Goal: Transaction & Acquisition: Book appointment/travel/reservation

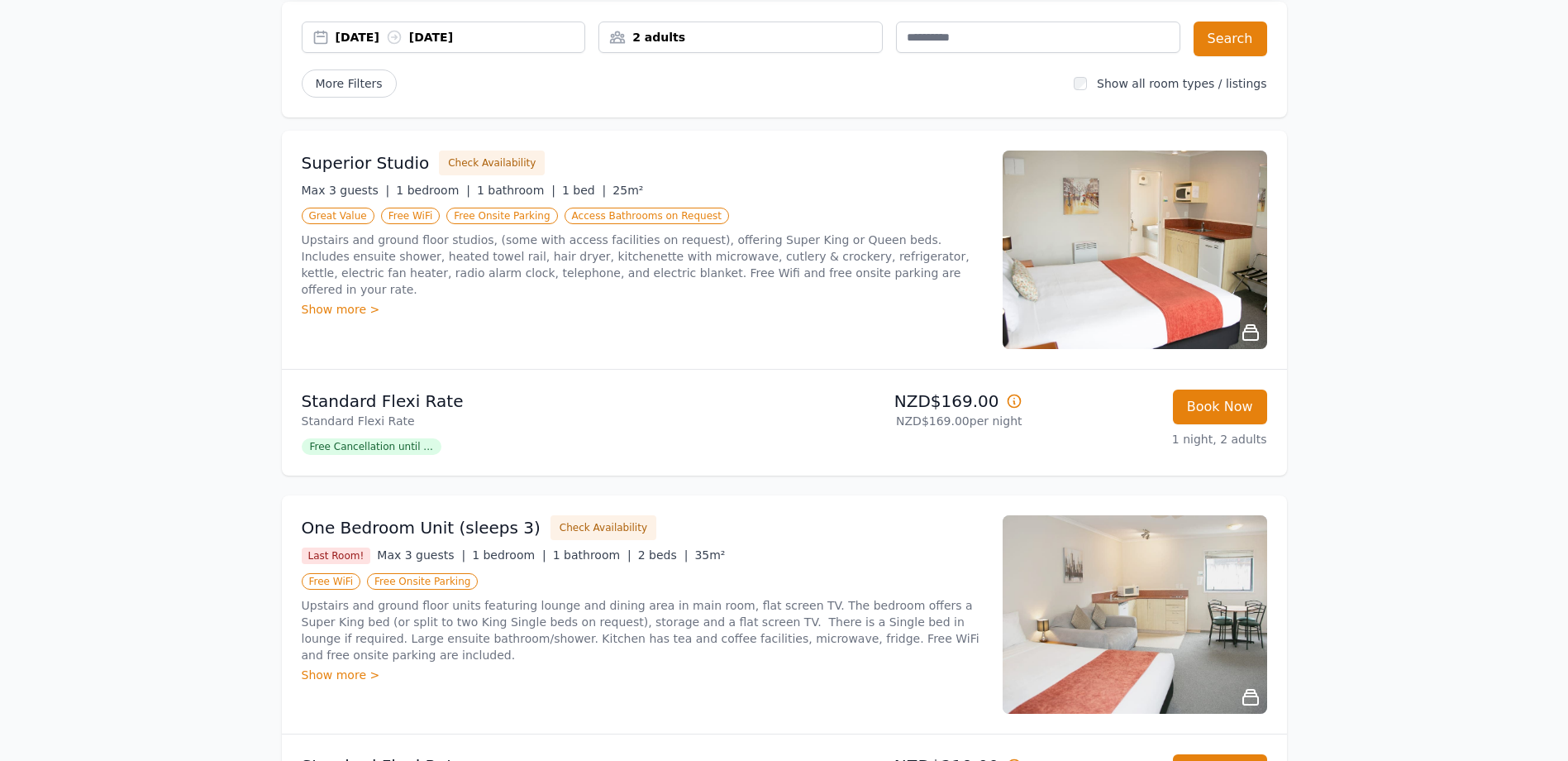
scroll to position [165, 0]
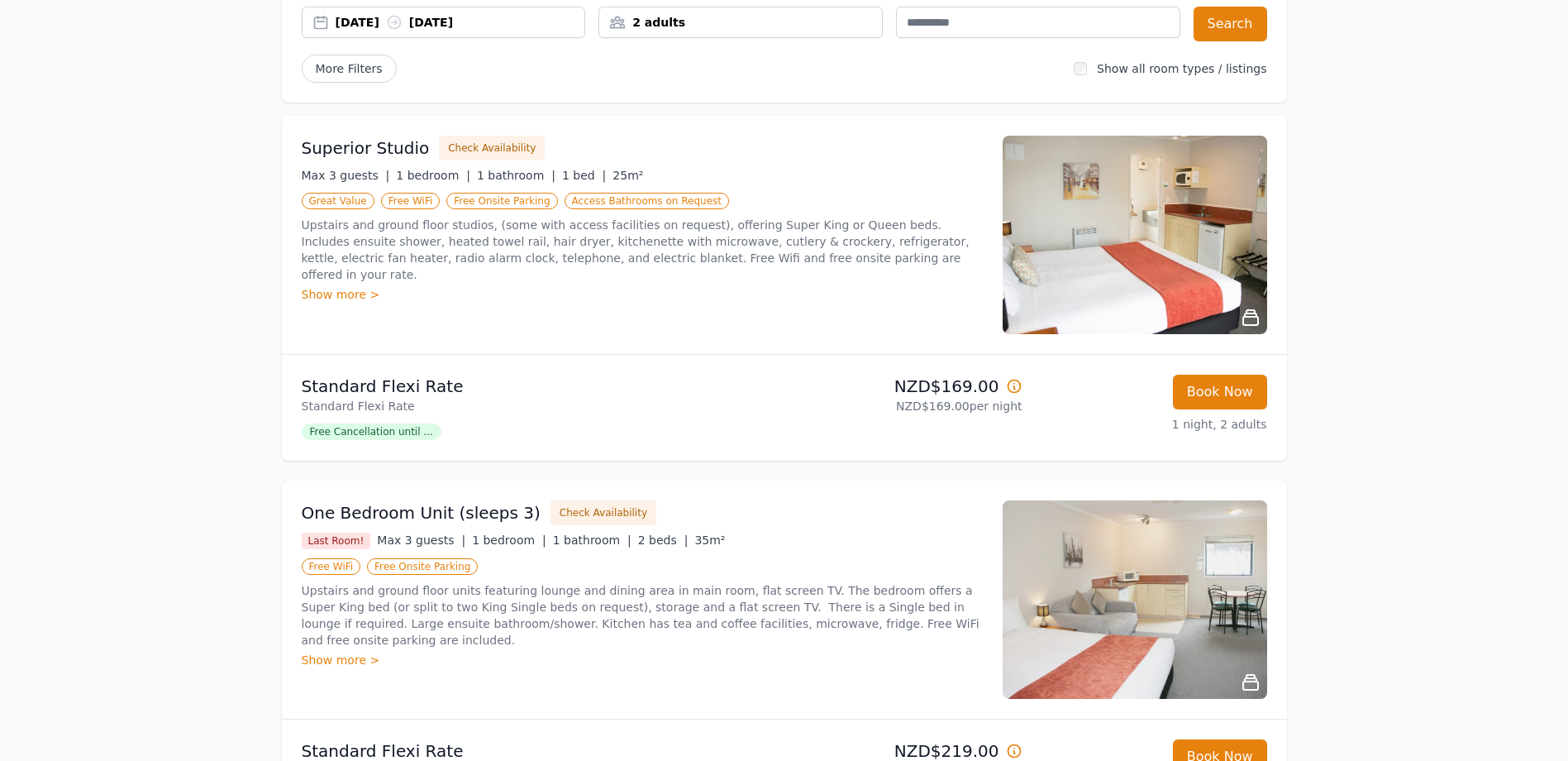
click at [341, 286] on div "Show more >" at bounding box center [642, 294] width 681 height 17
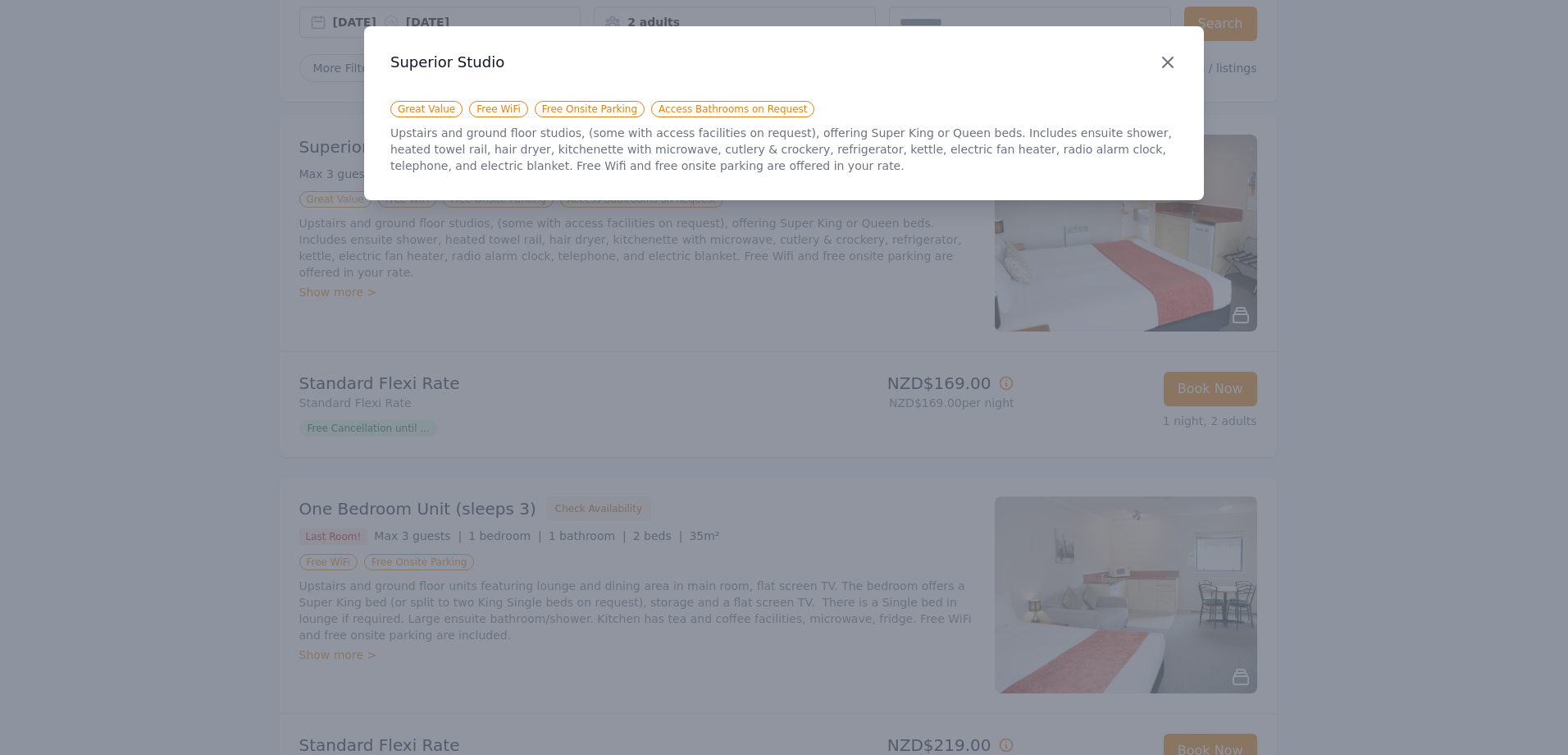
click at [1174, 61] on icon "button" at bounding box center [1168, 62] width 20 height 20
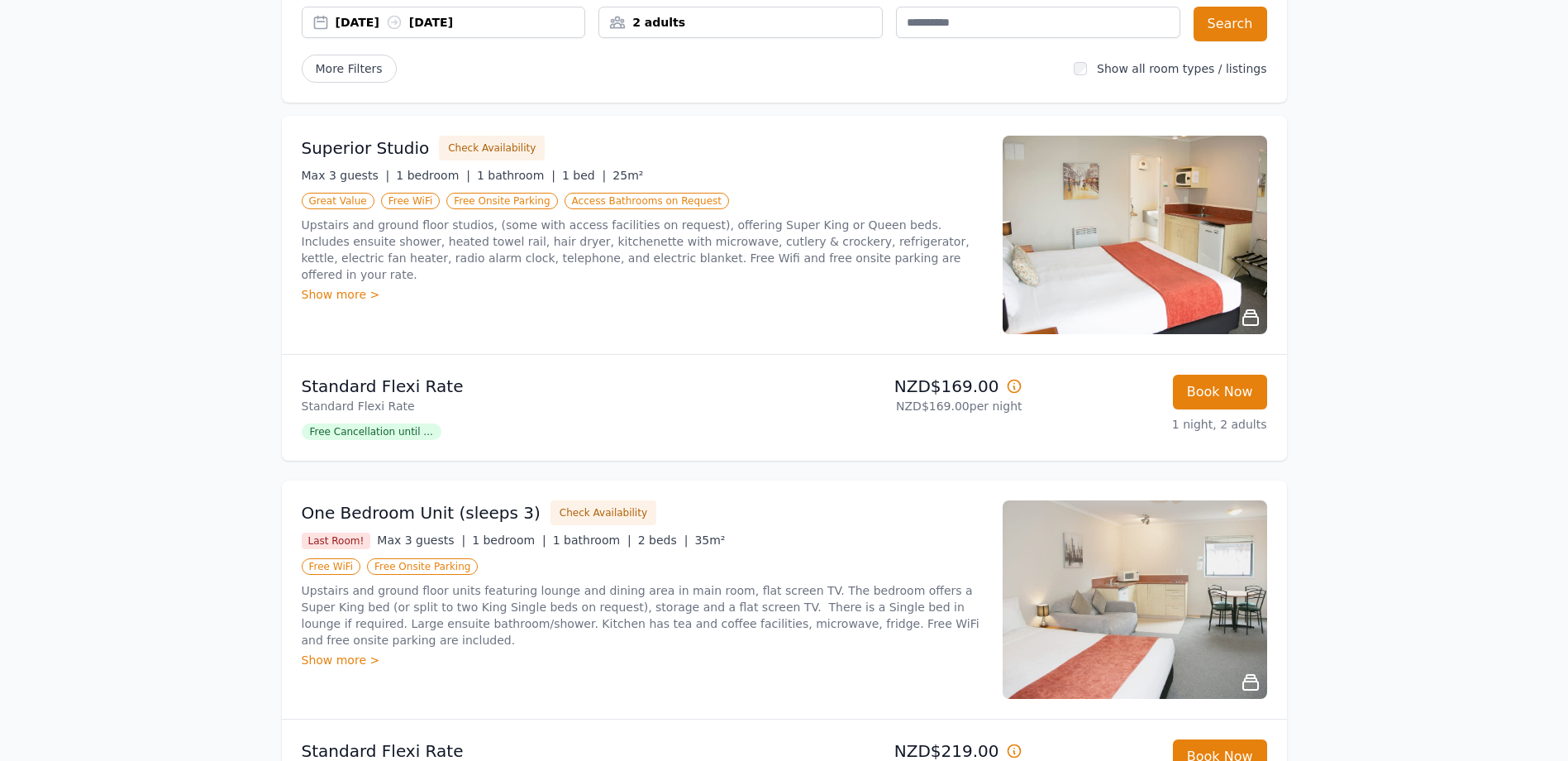
scroll to position [0, 0]
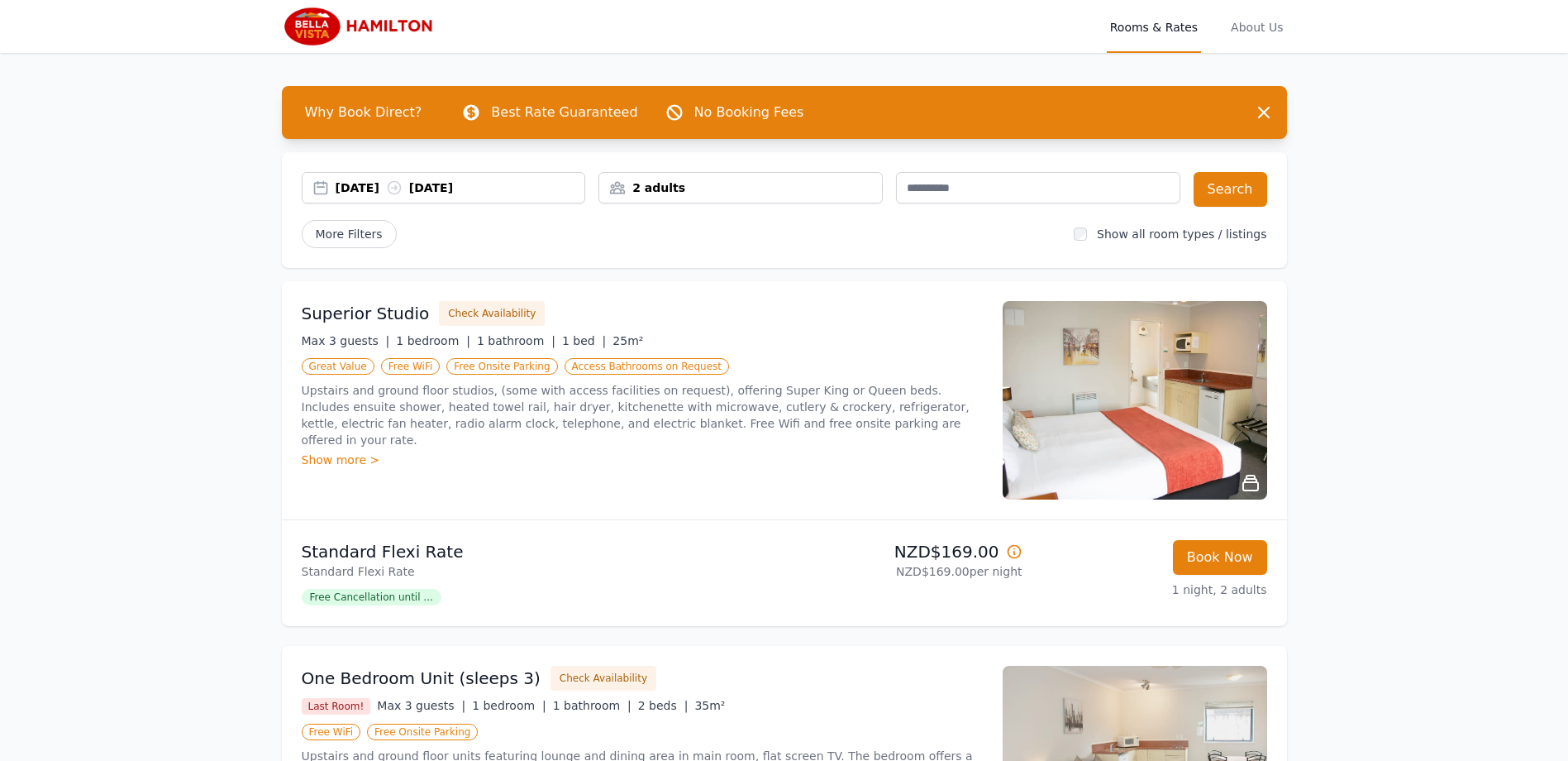
click at [336, 451] on div "Show more >" at bounding box center [642, 459] width 681 height 17
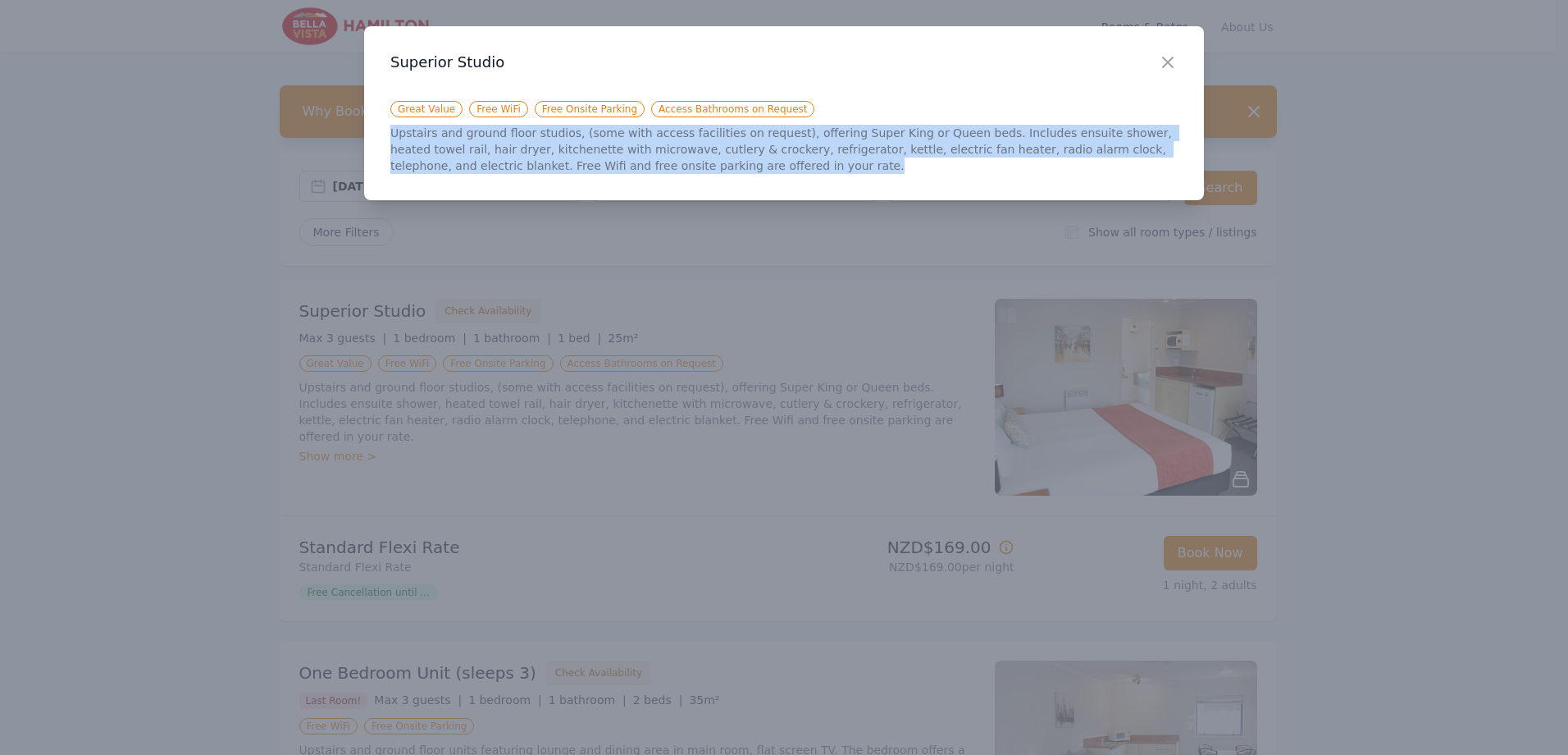
click at [921, 160] on p "Upstairs and ground floor studios, (some with access facilities on request), of…" at bounding box center [784, 149] width 787 height 49
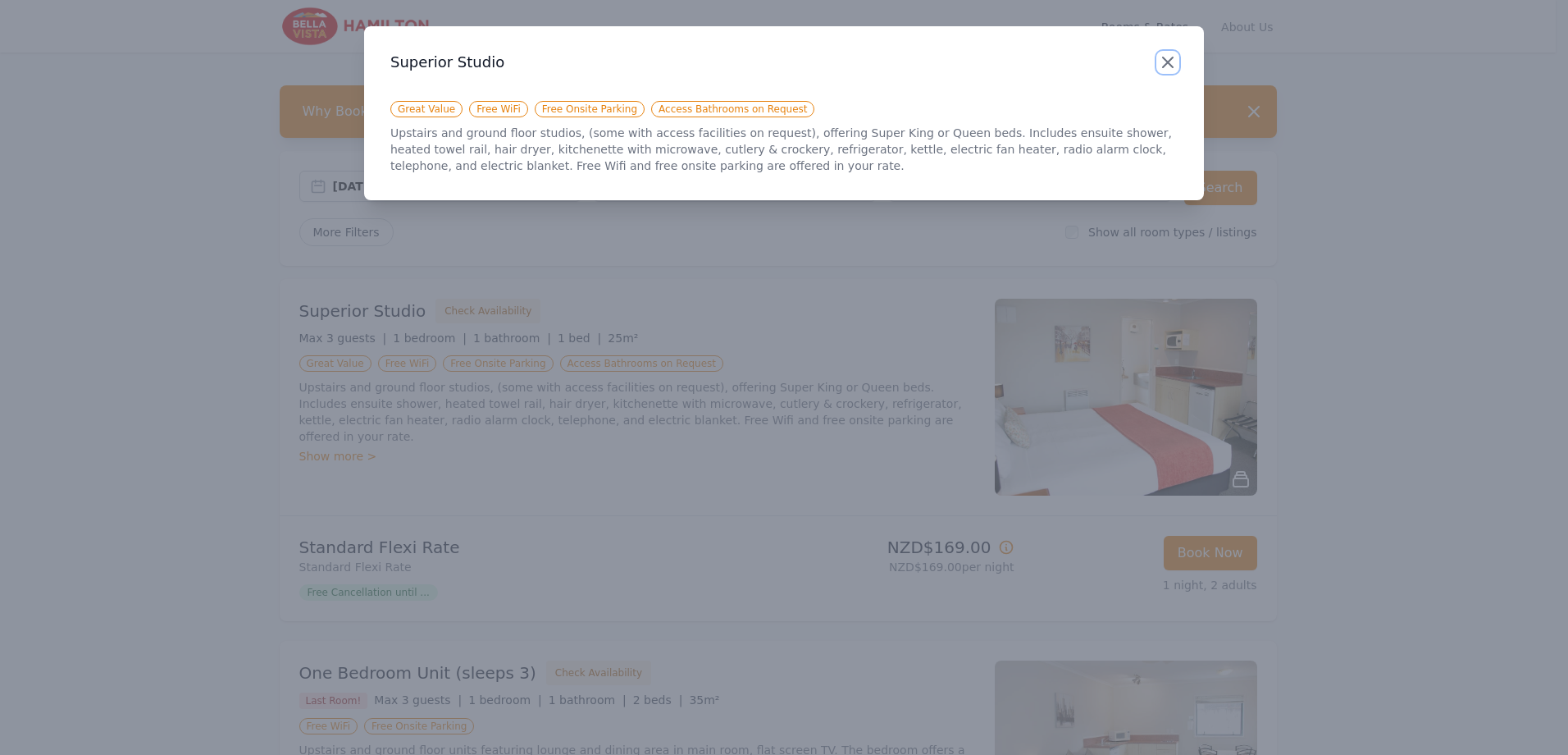
drag, startPoint x: 923, startPoint y: 160, endPoint x: 1167, endPoint y: 58, distance: 264.5
click at [1166, 58] on icon "button" at bounding box center [1168, 62] width 20 height 20
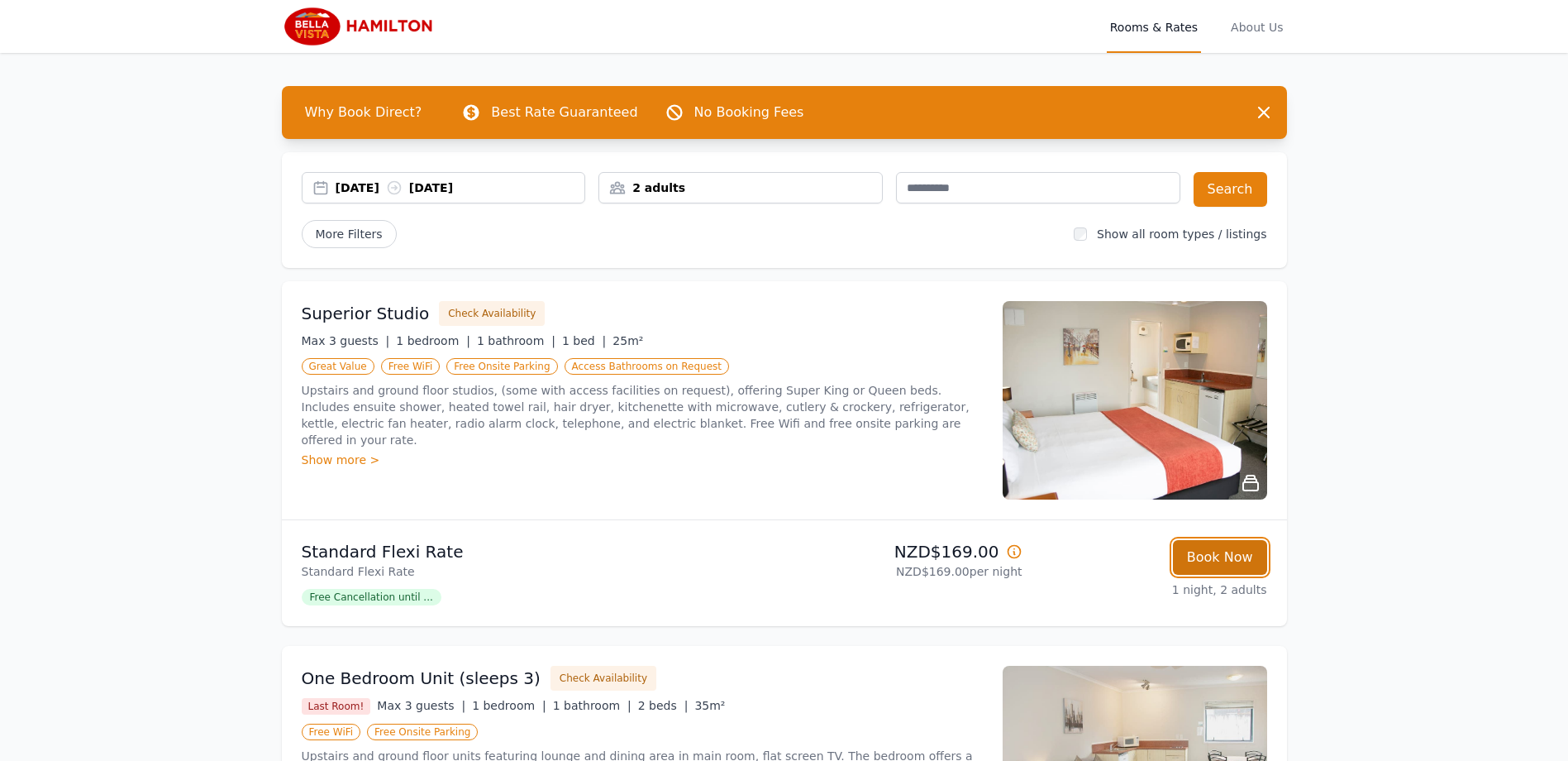
click at [1215, 557] on button "Book Now" at bounding box center [1220, 557] width 94 height 35
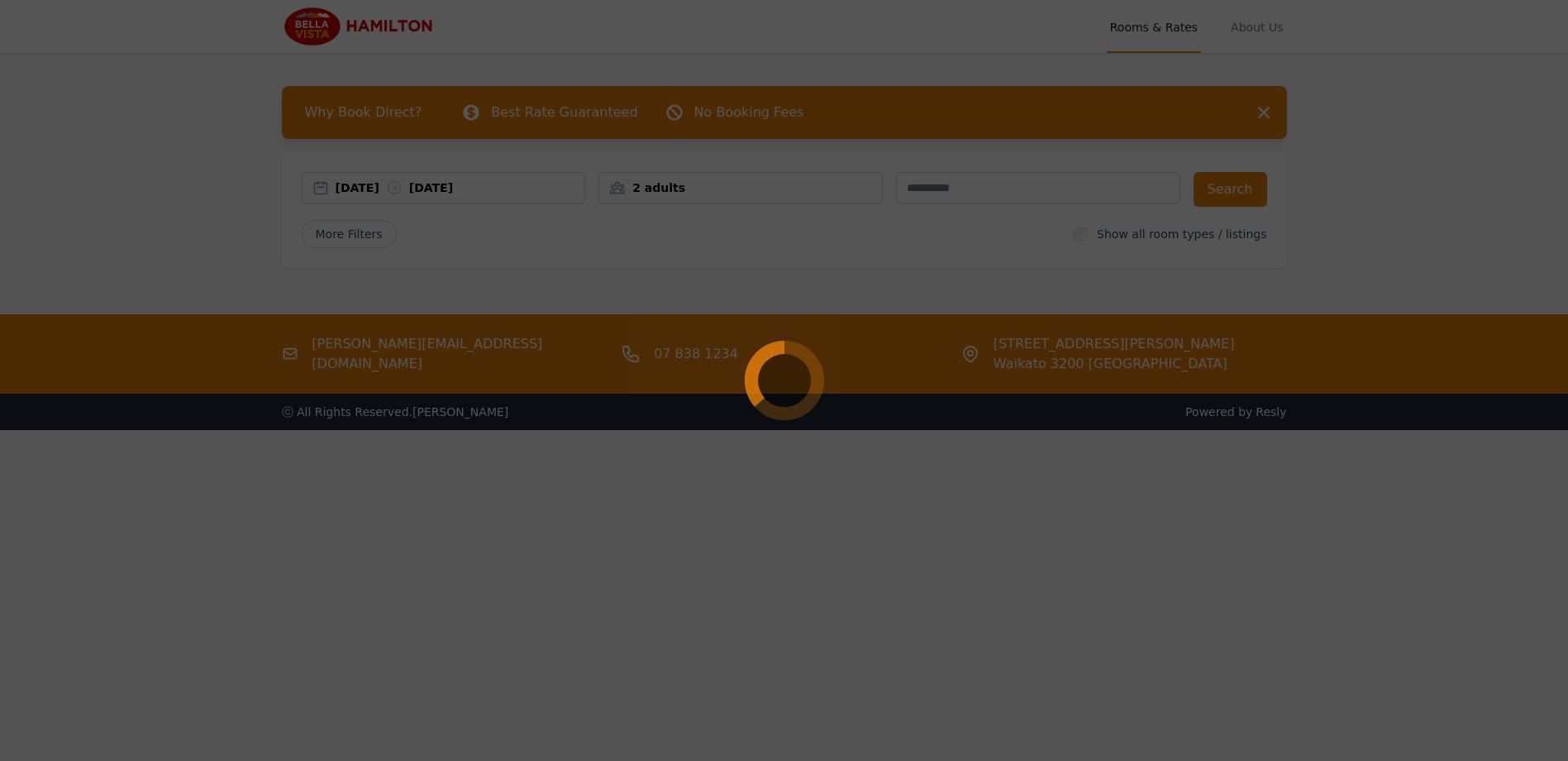
select select "**"
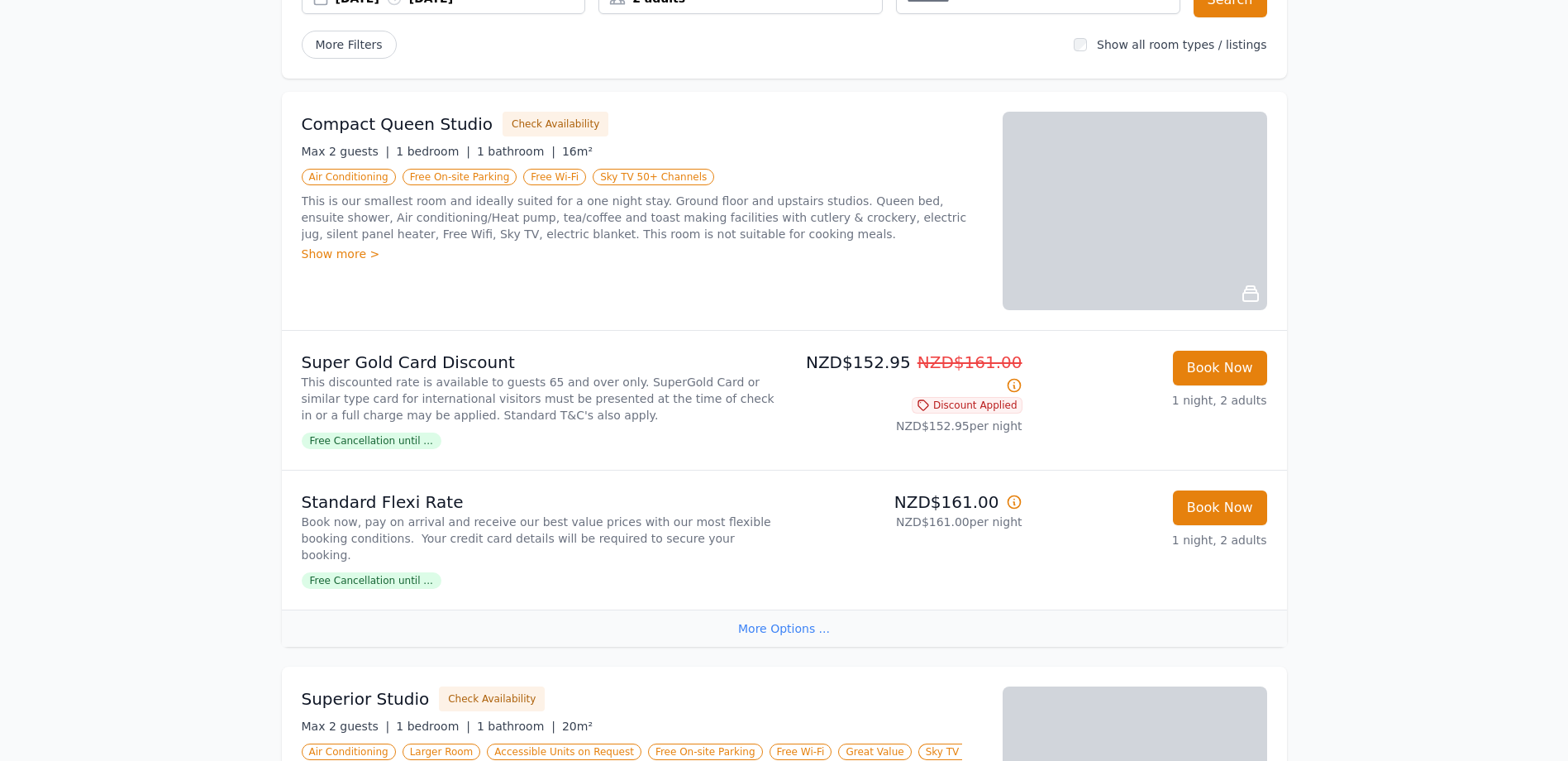
scroll to position [330, 0]
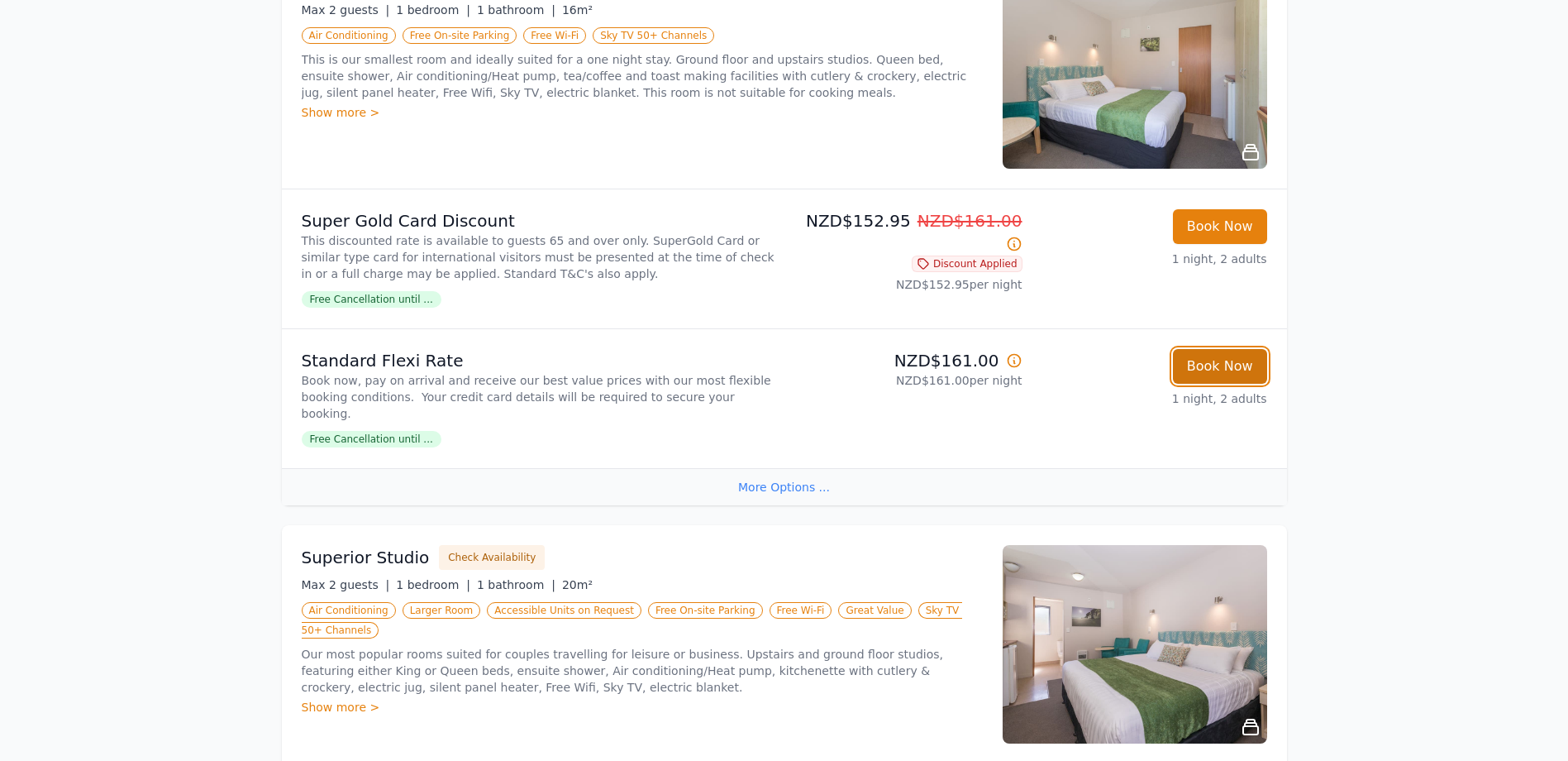
click at [1247, 367] on button "Book Now" at bounding box center [1220, 366] width 94 height 35
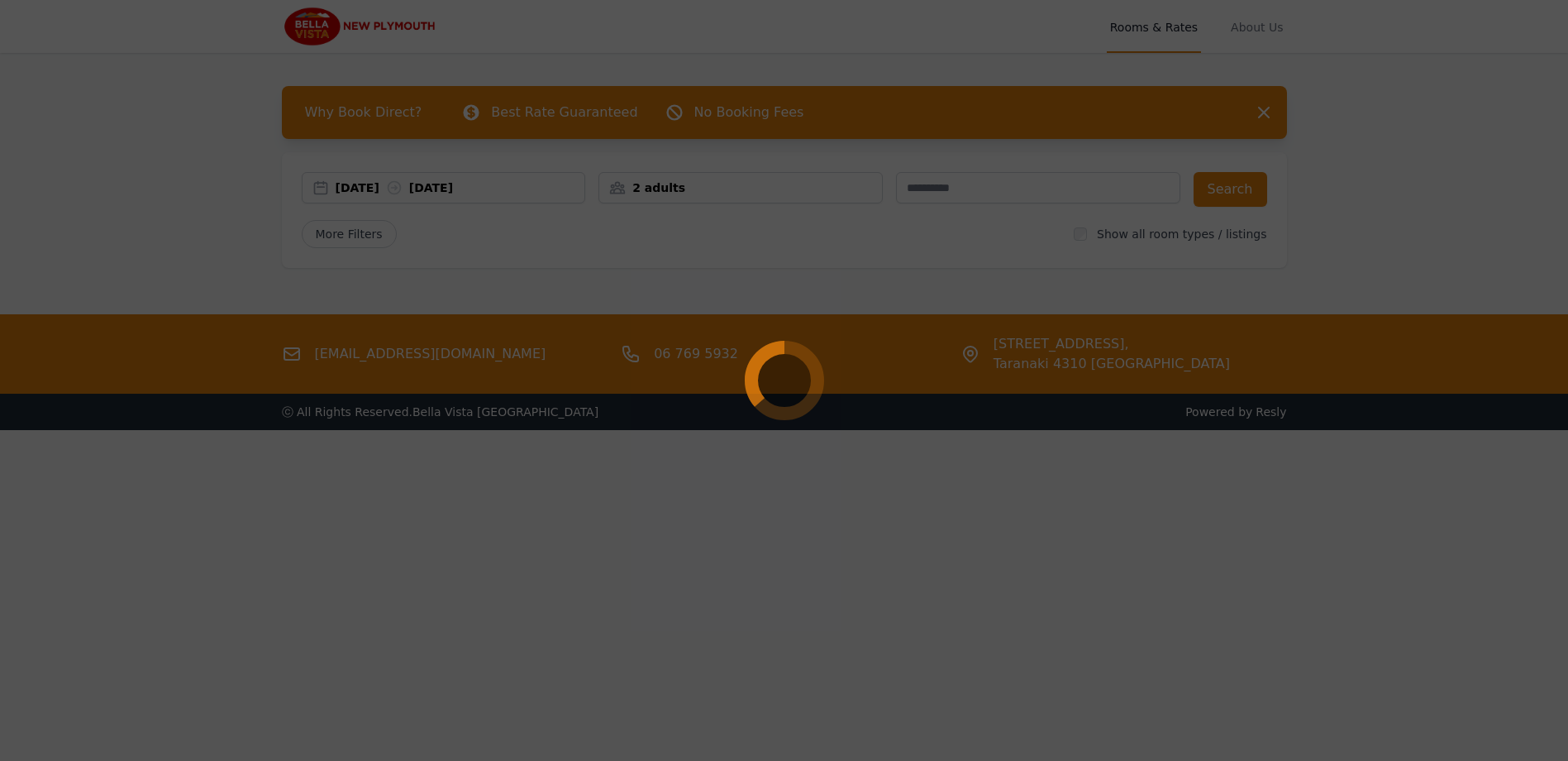
select select "**"
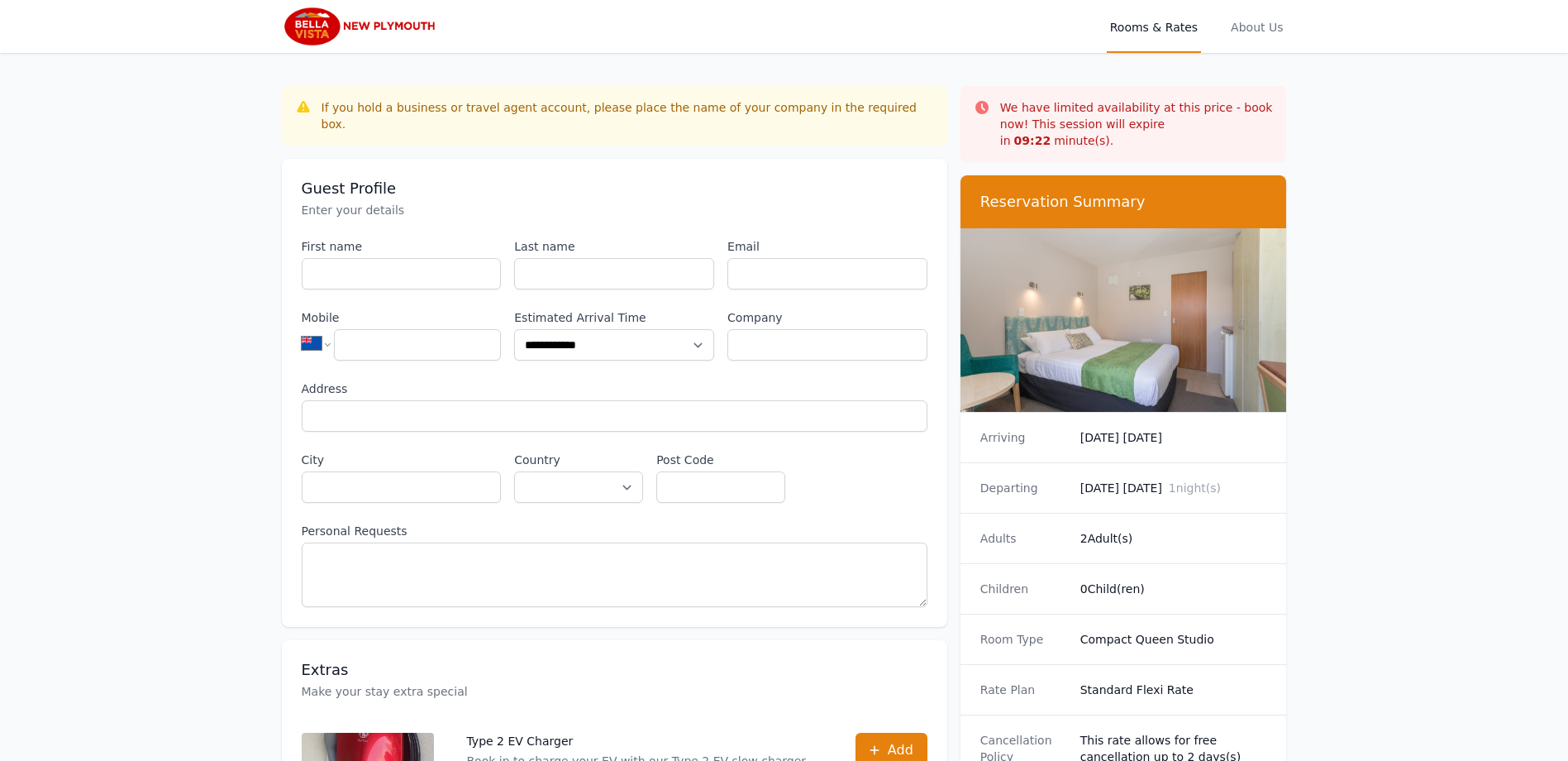
scroll to position [79, 0]
